Goal: Transaction & Acquisition: Purchase product/service

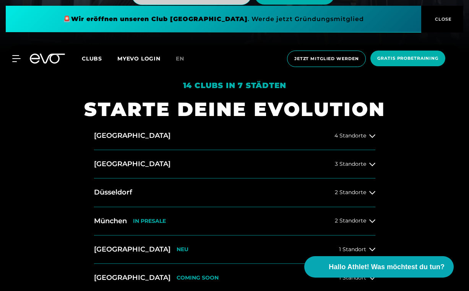
scroll to position [238, 0]
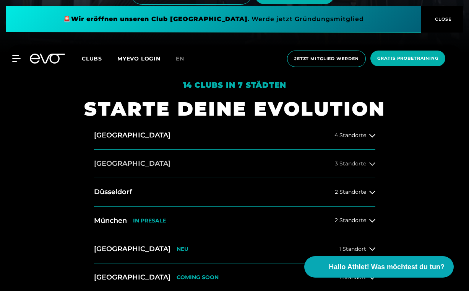
click at [371, 164] on icon at bounding box center [372, 163] width 6 height 3
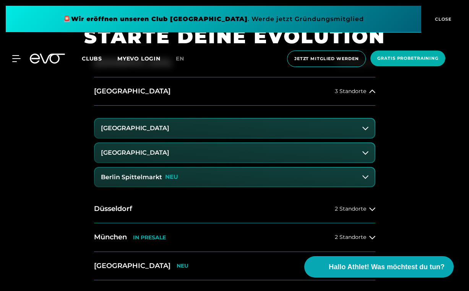
scroll to position [353, 0]
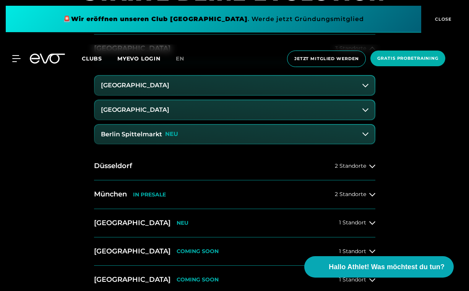
click at [365, 132] on icon at bounding box center [365, 134] width 6 height 6
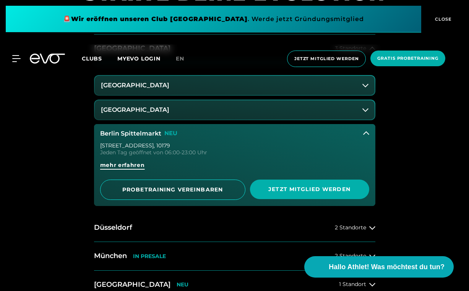
click at [128, 164] on span "mehr erfahren" at bounding box center [122, 165] width 45 height 8
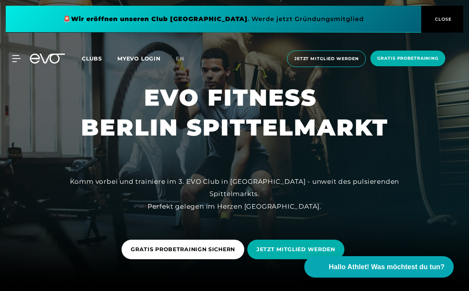
scroll to position [11, 0]
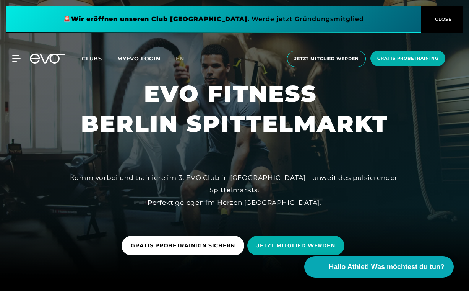
click at [94, 56] on span "Clubs" at bounding box center [92, 58] width 20 height 7
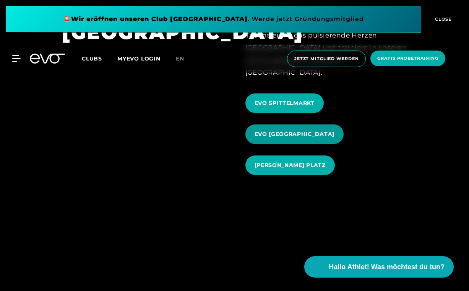
scroll to position [696, 0]
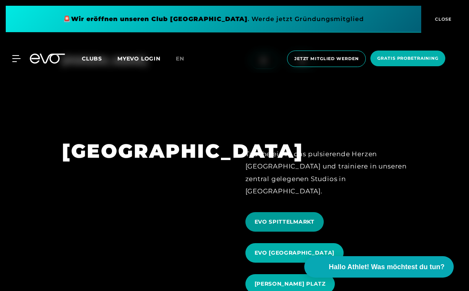
click at [282, 218] on span "EVO SPITTELMARKT" at bounding box center [285, 222] width 60 height 8
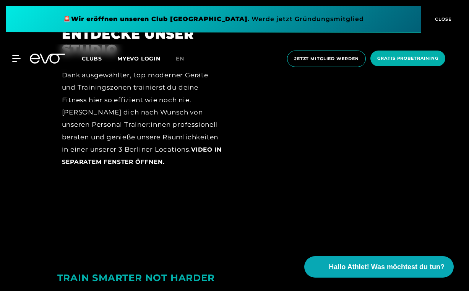
scroll to position [1167, 0]
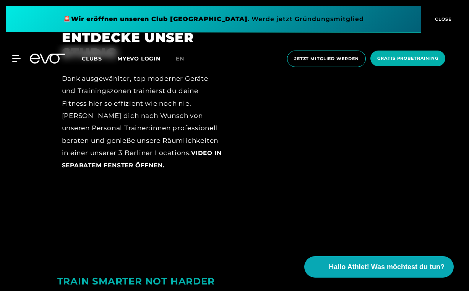
click at [177, 149] on span "Video in separatem Fenster öffnen." at bounding box center [142, 158] width 160 height 19
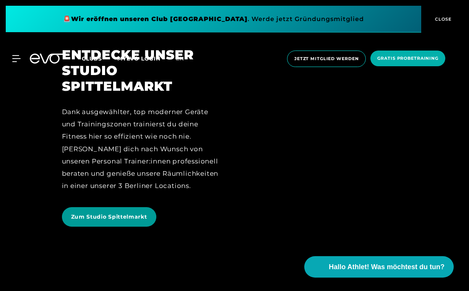
click at [135, 215] on span "Zum Studio Spittelmarkt" at bounding box center [109, 217] width 76 height 8
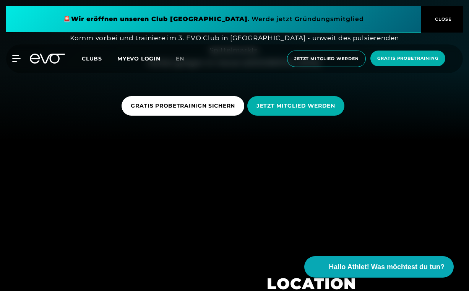
scroll to position [153, 0]
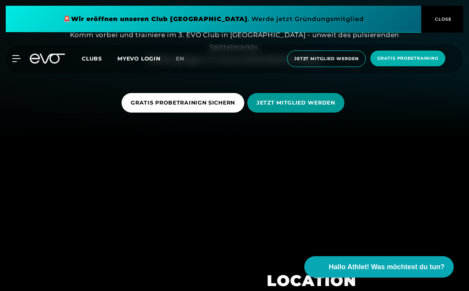
click at [295, 106] on span "JETZT MITGLIED WERDEN" at bounding box center [295, 103] width 79 height 8
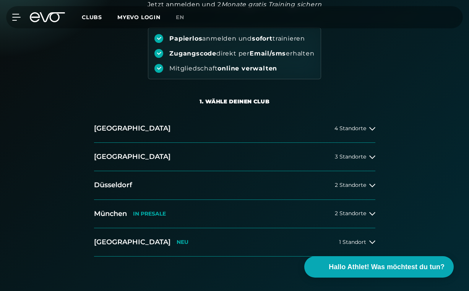
scroll to position [80, 0]
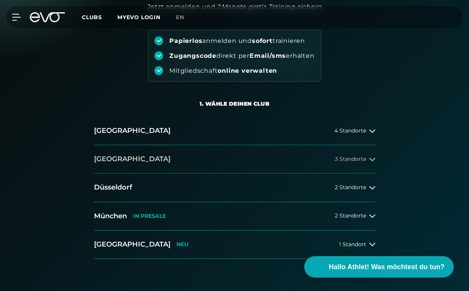
click at [362, 162] on span "3 Standorte" at bounding box center [350, 159] width 31 height 6
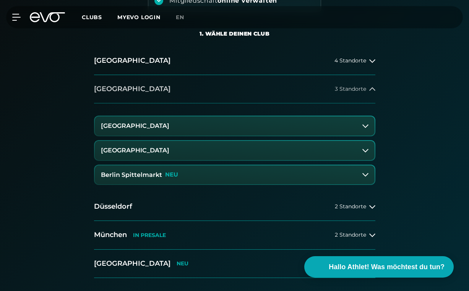
scroll to position [151, 0]
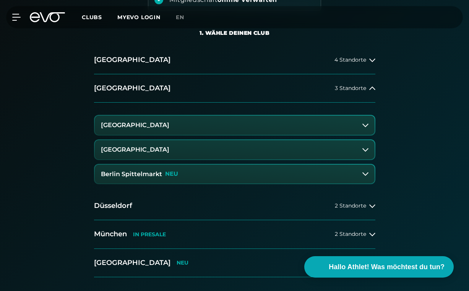
click at [366, 170] on icon at bounding box center [365, 173] width 6 height 6
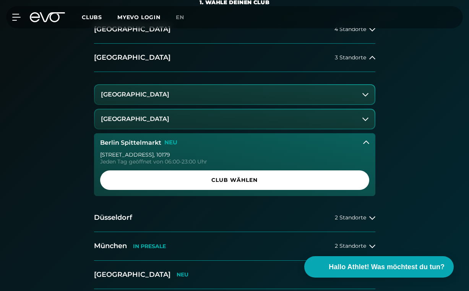
scroll to position [205, 0]
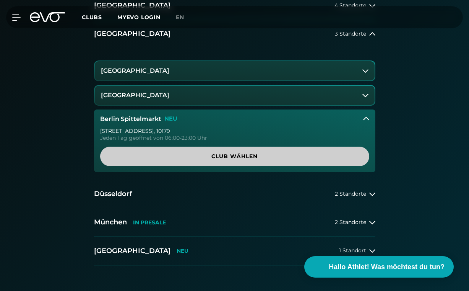
click at [318, 154] on span "Club wählen" at bounding box center [234, 156] width 251 height 8
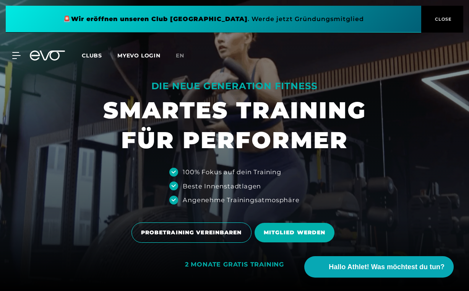
click at [131, 54] on link "MYEVO LOGIN" at bounding box center [138, 55] width 43 height 7
click at [17, 58] on icon at bounding box center [18, 55] width 11 height 6
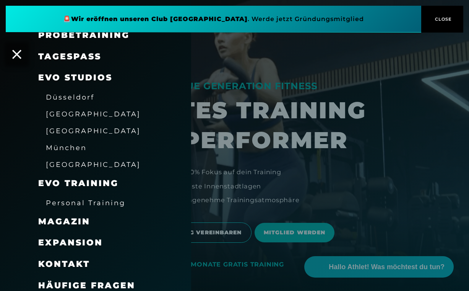
scroll to position [78, 0]
click at [70, 220] on span "Magazin" at bounding box center [64, 221] width 52 height 10
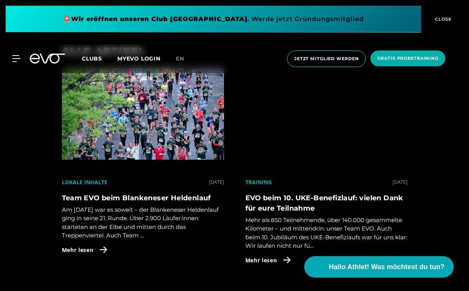
scroll to position [409, 0]
